Goal: Task Accomplishment & Management: Complete application form

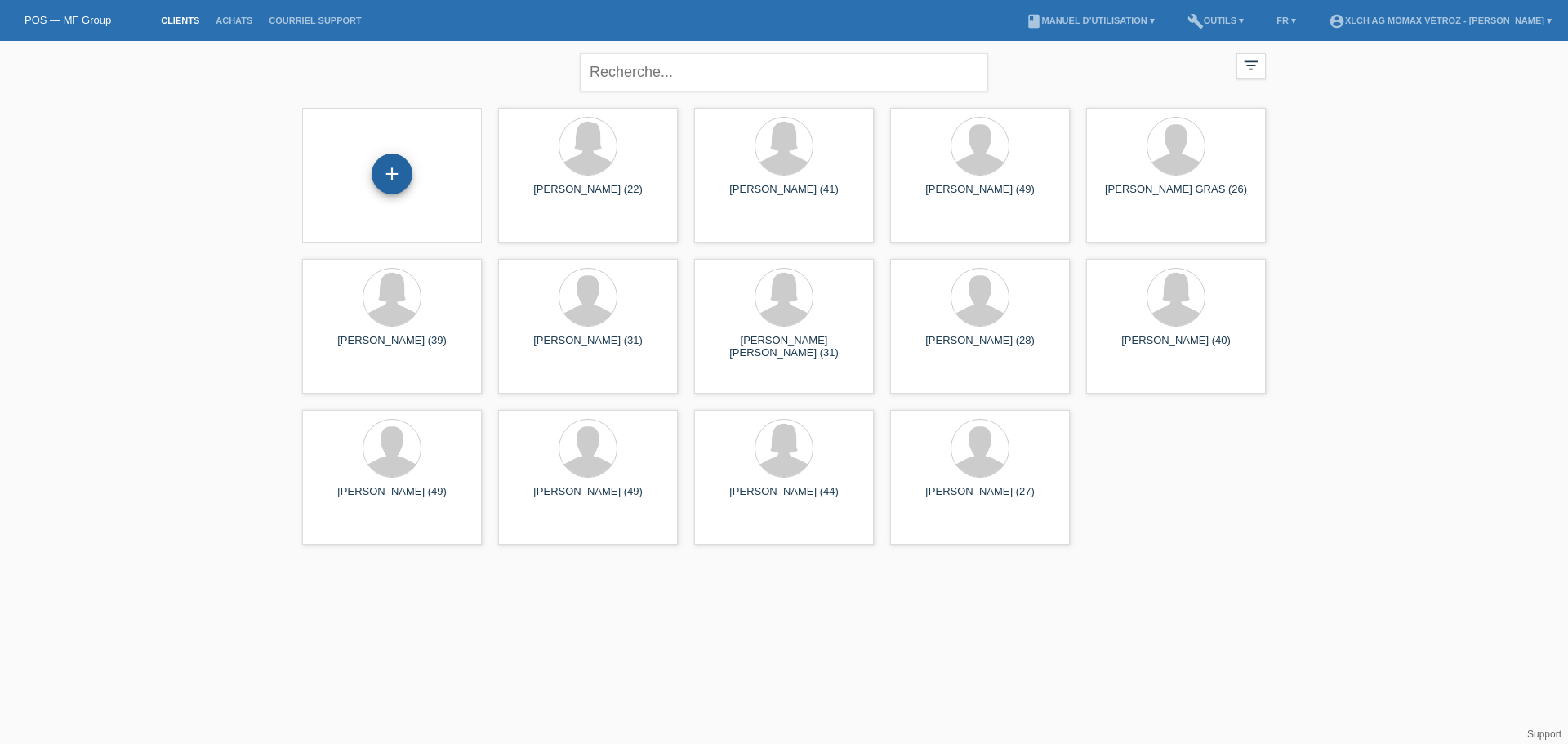
click at [395, 175] on div "+" at bounding box center [391, 173] width 41 height 41
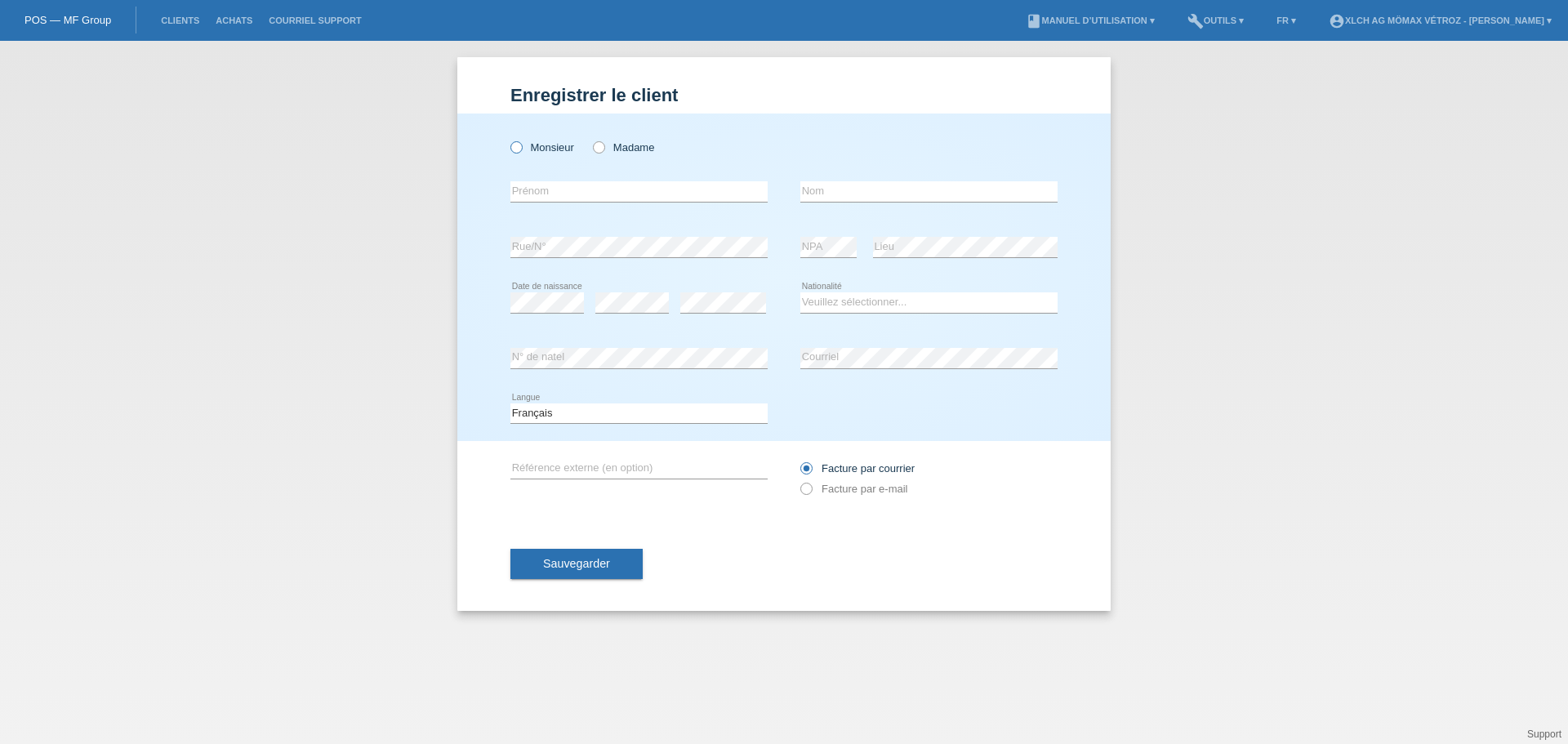
click at [508, 139] on icon at bounding box center [508, 139] width 0 height 0
click at [517, 147] on input "Monsieur" at bounding box center [515, 146] width 10 height 10
radio input "true"
click at [525, 194] on input "text" at bounding box center [639, 190] width 257 height 20
type input "s"
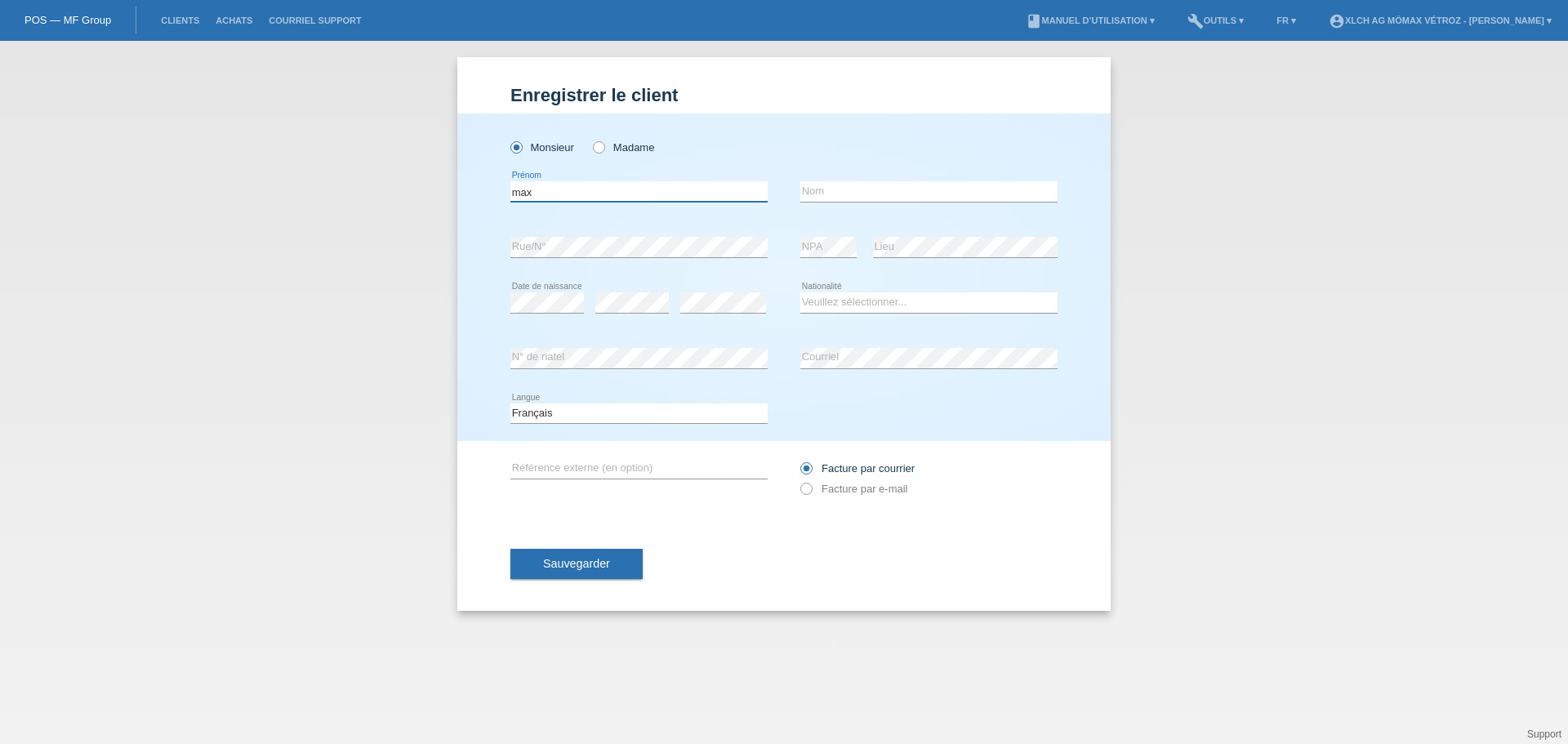
type input "max"
click at [847, 187] on input "text" at bounding box center [929, 190] width 257 height 20
type input "[PERSON_NAME]"
click at [840, 305] on select "Veuillez sélectionner... Suisse Allemagne Autriche Liechtenstein ------------ A…" at bounding box center [929, 302] width 257 height 20
click at [841, 302] on select "Veuillez sélectionner... Suisse Allemagne Autriche Liechtenstein ------------ A…" at bounding box center [929, 302] width 257 height 20
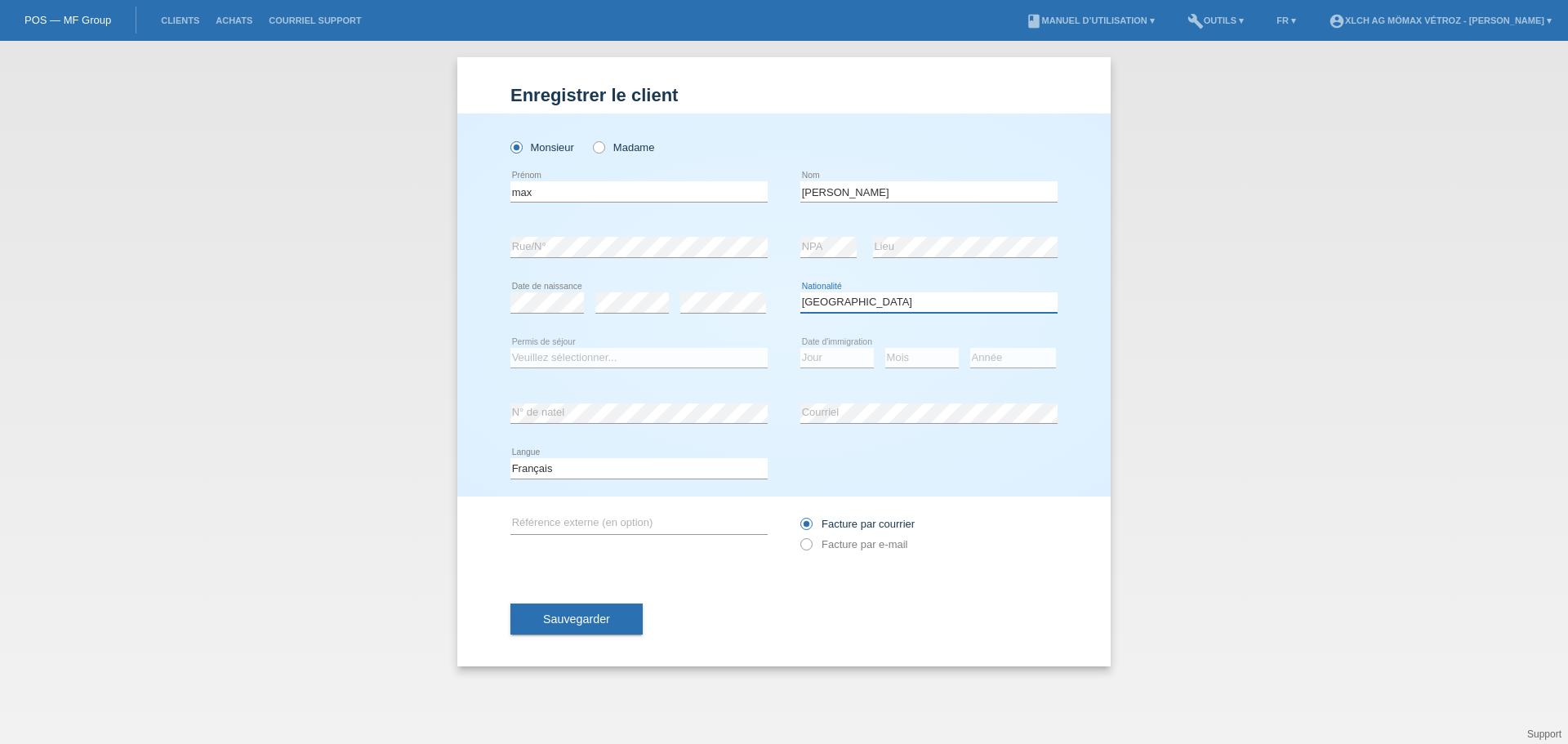
select select "NL"
click at [567, 354] on select "Veuillez sélectionner... C B B - Statut de réfugié Autre" at bounding box center [639, 357] width 257 height 20
select select "C"
click at [510, 347] on select "Veuillez sélectionner... C B B - Statut de réfugié Autre" at bounding box center [639, 357] width 257 height 20
click at [845, 352] on select "Jour 01 02 03 04 05 06 07 08 09 10 11" at bounding box center [837, 357] width 73 height 20
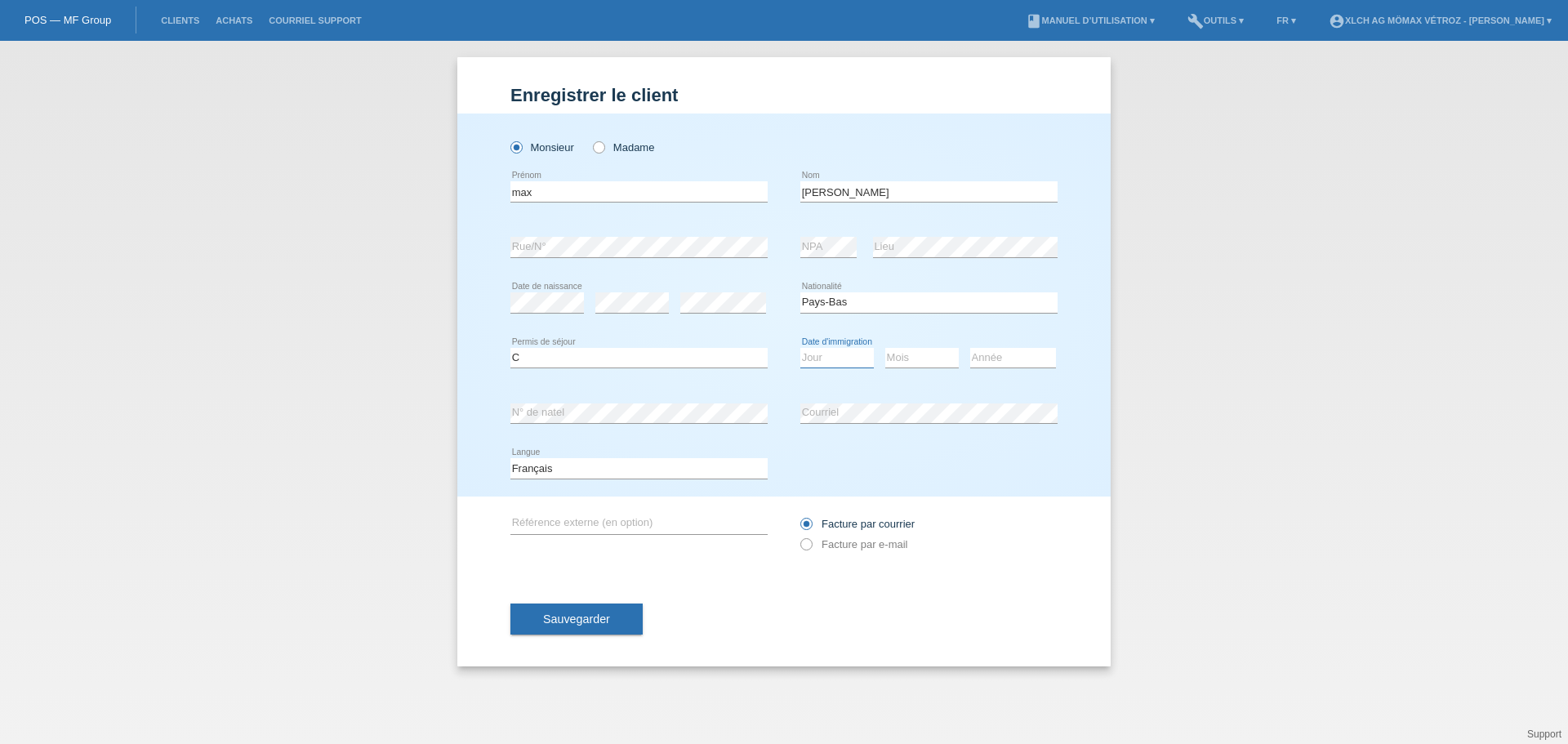
select select "27"
click at [801, 347] on select "Jour 01 02 03 04 05 06 07 08 09 10 11" at bounding box center [837, 357] width 73 height 20
click at [923, 358] on select "Mois 01 02 03 04 05 06 07 08 09 10 11" at bounding box center [922, 357] width 73 height 20
select select "06"
click at [885, 347] on select "Mois 01 02 03 04 05 06 07 08 09 10 11" at bounding box center [922, 357] width 73 height 20
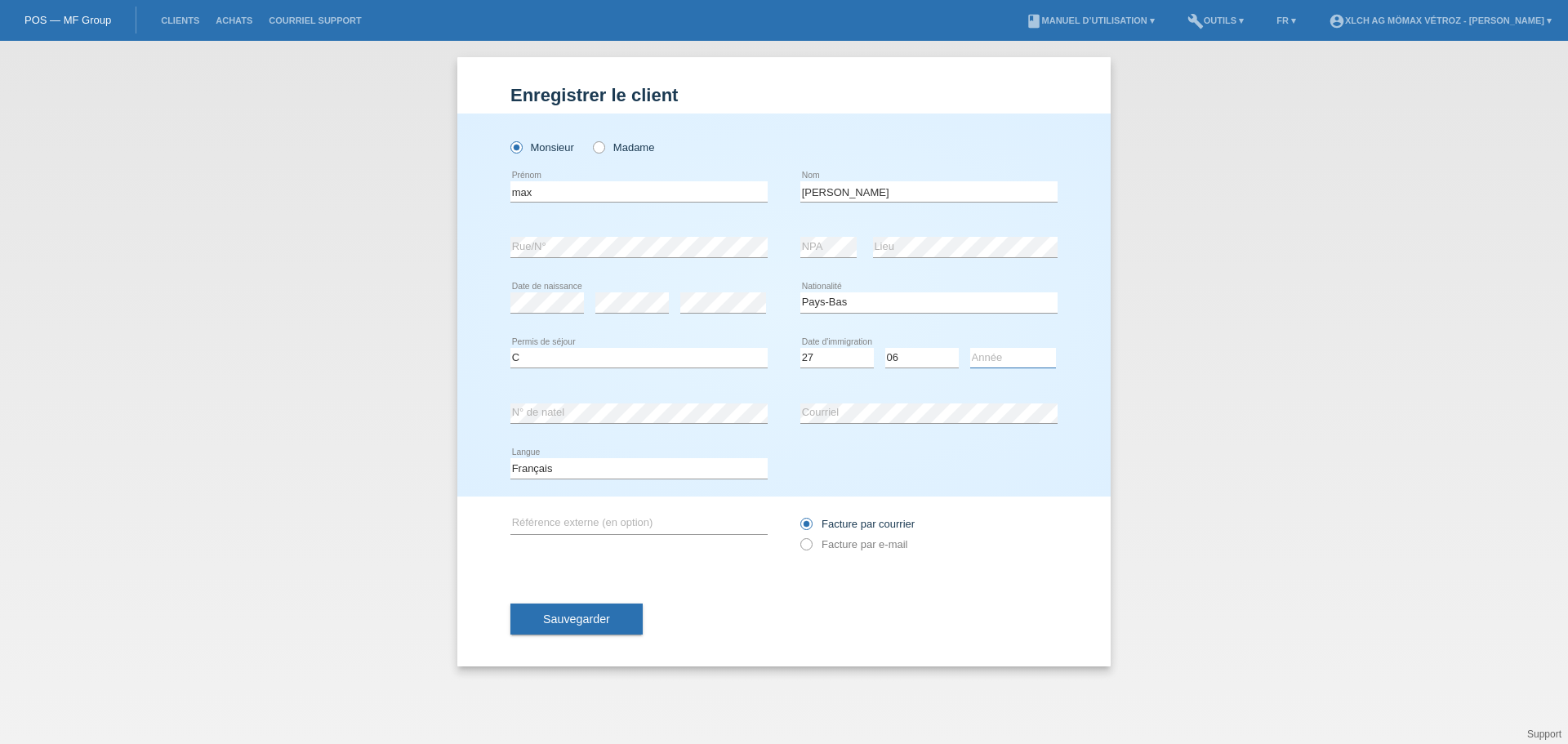
click at [996, 359] on select "Année 2025 2024 2023 2022 2021 2020 2019 2018 2017 2016 2015 2014 2013 2012 201…" at bounding box center [1013, 357] width 86 height 20
select select "2006"
click at [970, 347] on select "Année 2025 2024 2023 2022 2021 2020 2019 2018 2017 2016 2015 2014 2013 2012 201…" at bounding box center [1013, 357] width 86 height 20
click at [572, 618] on span "Sauvegarder" at bounding box center [577, 618] width 67 height 13
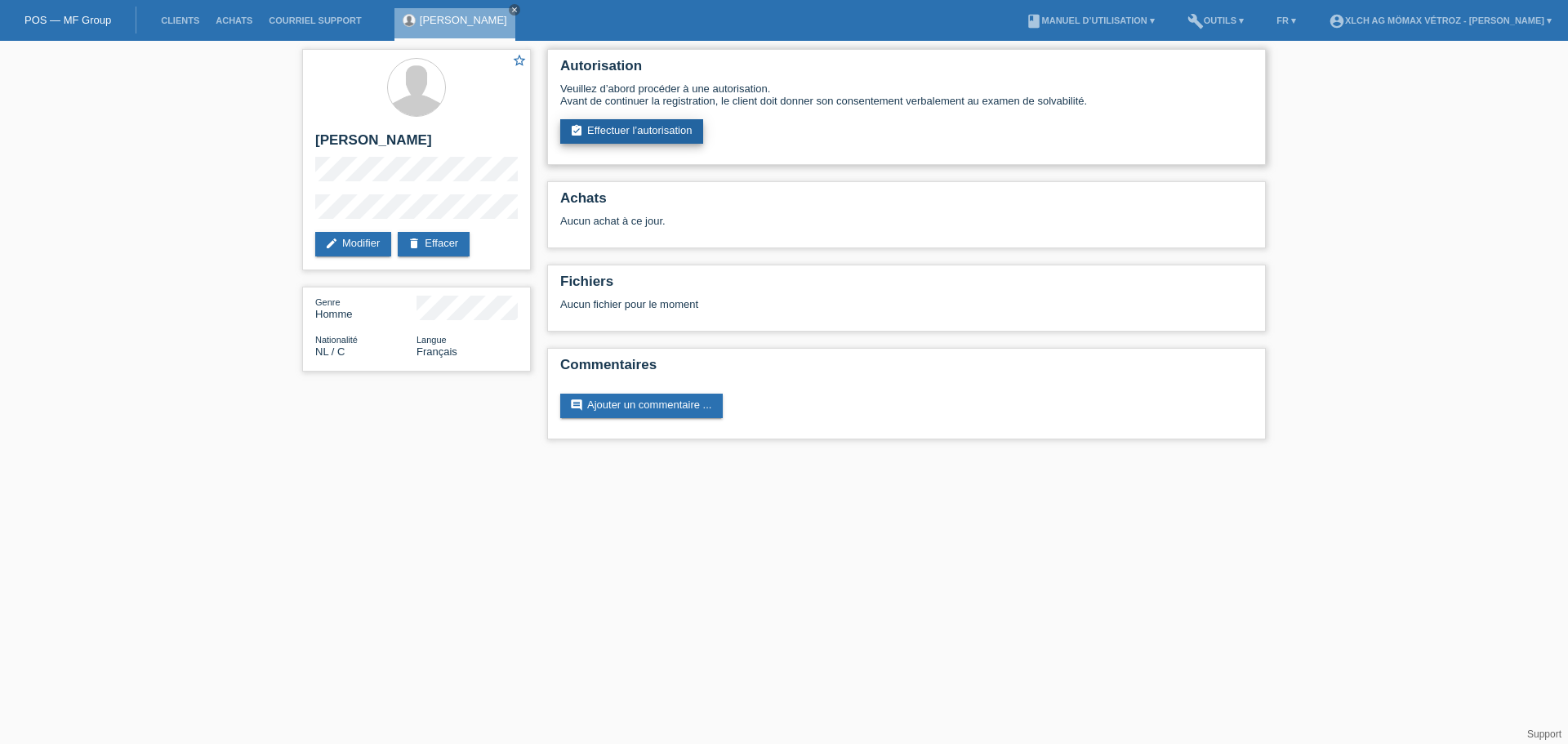
click at [667, 133] on link "assignment_turned_in Effectuer l’autorisation" at bounding box center [632, 131] width 143 height 25
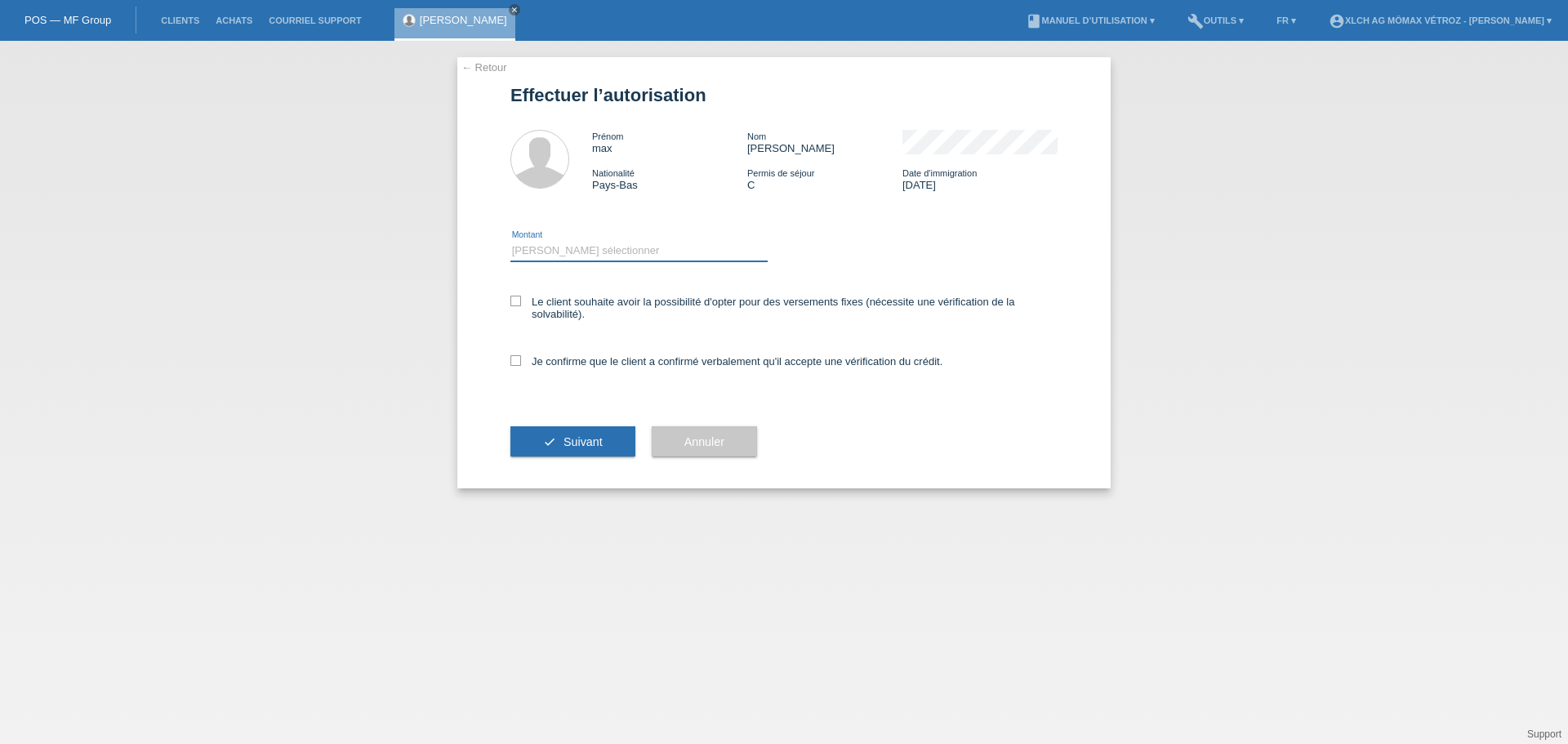
click at [591, 252] on select "Veuillez sélectionner CHF 1.00 - CHF 499.00 CHF 500.00 - CHF 1'999.00 CHF 2'000…" at bounding box center [639, 250] width 257 height 20
select select "2"
click at [510, 241] on select "Veuillez sélectionner CHF 1.00 - CHF 499.00 CHF 500.00 - CHF 1'999.00 CHF 2'000…" at bounding box center [639, 250] width 257 height 20
drag, startPoint x: 511, startPoint y: 300, endPoint x: 507, endPoint y: 350, distance: 50.2
click at [512, 300] on icon at bounding box center [515, 301] width 10 height 10
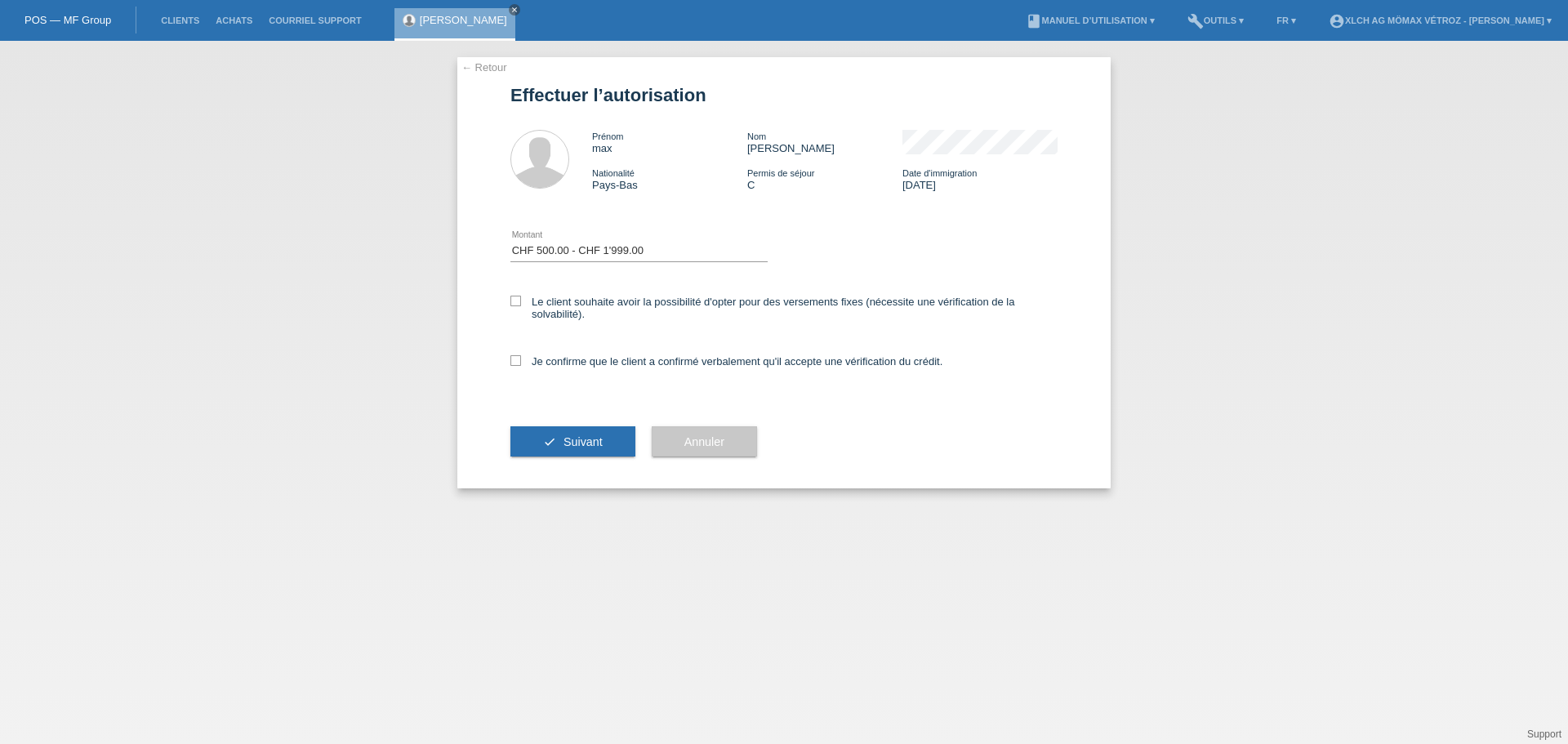
click at [512, 300] on input "Le client souhaite avoir la possibilité d'opter pour des versements fixes (néce…" at bounding box center [515, 301] width 10 height 10
checkbox input "true"
click at [516, 364] on icon at bounding box center [515, 360] width 10 height 10
click at [516, 364] on input "Je confirme que le client a confirmé verbalement qu'il accepte une vérification…" at bounding box center [515, 360] width 10 height 10
checkbox input "true"
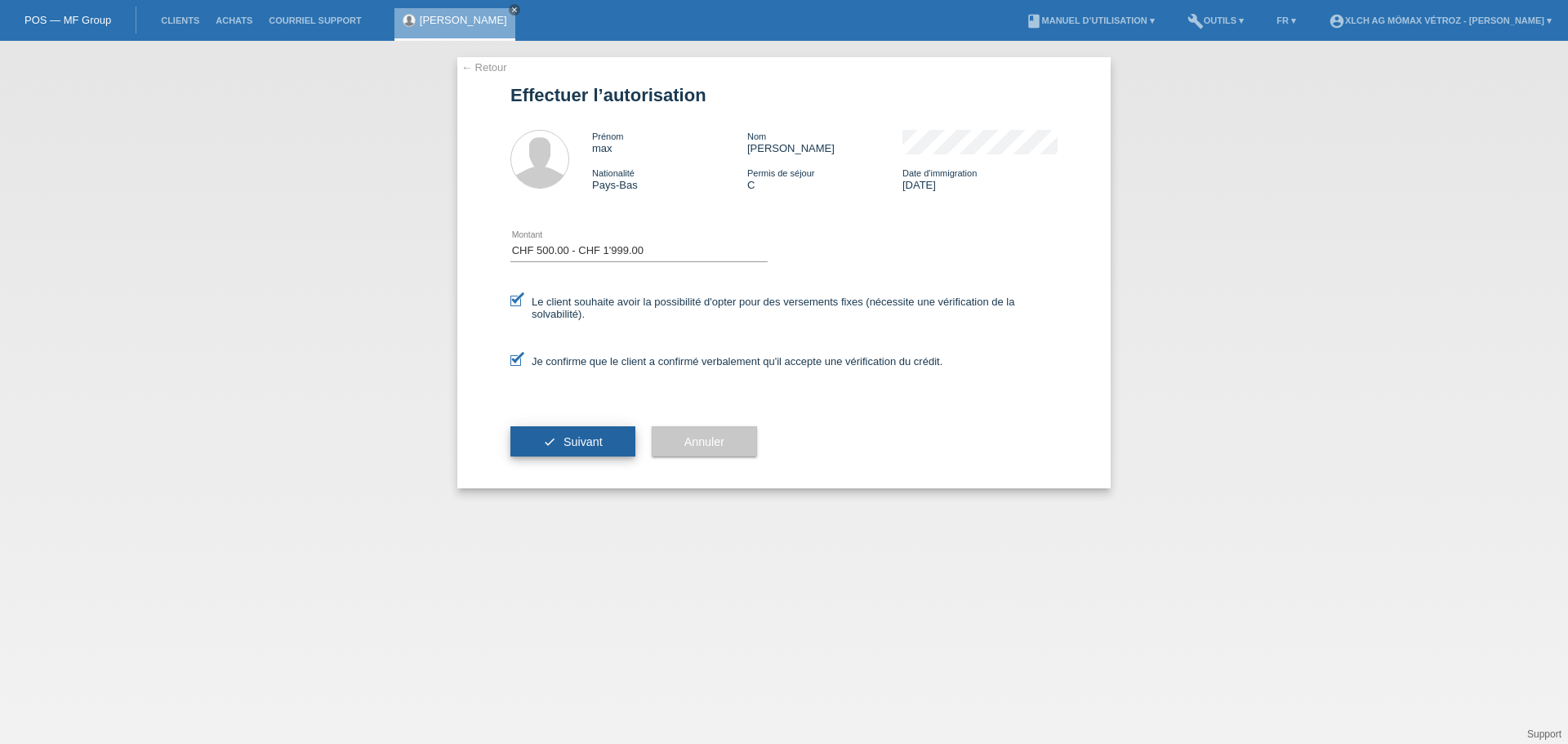
click at [537, 439] on button "check Suivant" at bounding box center [572, 441] width 125 height 31
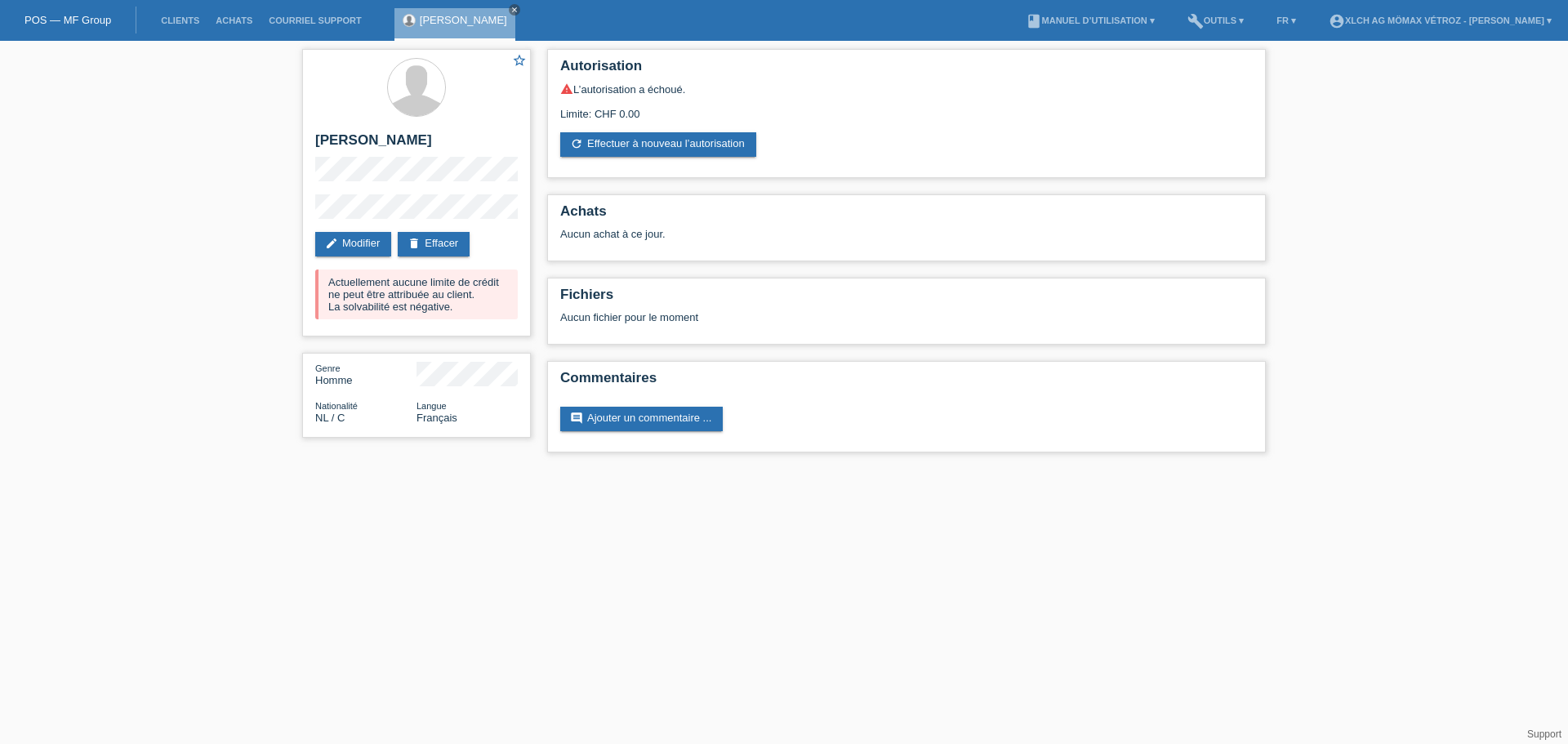
drag, startPoint x: 189, startPoint y: 7, endPoint x: 148, endPoint y: 328, distance: 323.6
click at [148, 328] on div "star_border [PERSON_NAME] edit Modifier delete Effacer Actuellement aucune limi…" at bounding box center [784, 255] width 1568 height 428
click at [1503, 21] on link "account_circle XLCH AG Mömax Vétroz - [PERSON_NAME] ▾" at bounding box center [1439, 20] width 239 height 10
click at [1346, 101] on link "Déconnexion" at bounding box center [1342, 107] width 62 height 12
